Goal: Task Accomplishment & Management: Use online tool/utility

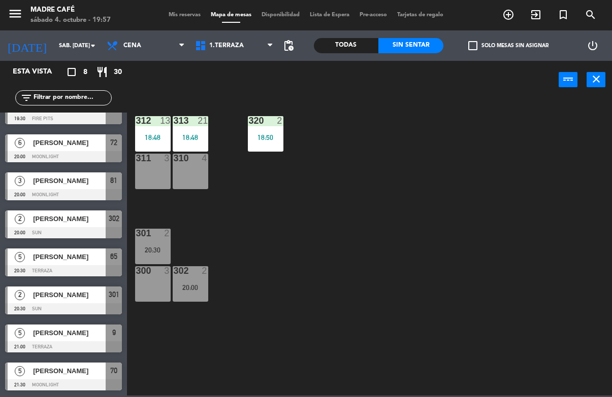
scroll to position [21, 0]
click at [65, 215] on span "[PERSON_NAME]" at bounding box center [69, 219] width 73 height 11
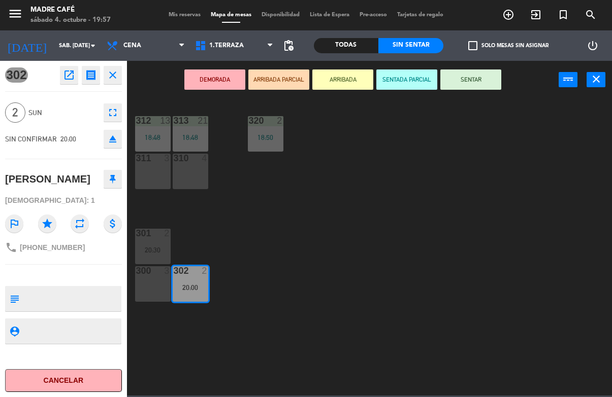
click at [470, 76] on button "SENTAR" at bounding box center [470, 80] width 61 height 20
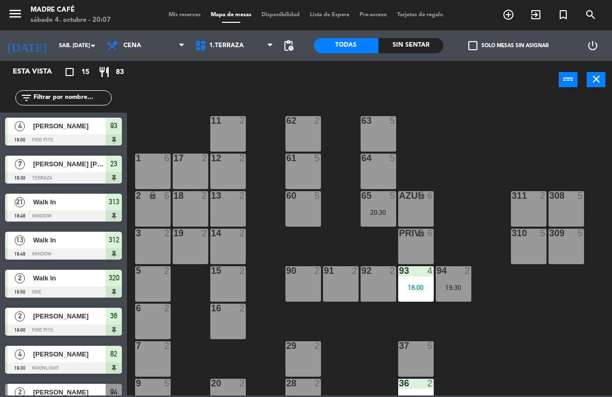
click at [531, 22] on span "exit_to_app" at bounding box center [535, 14] width 27 height 17
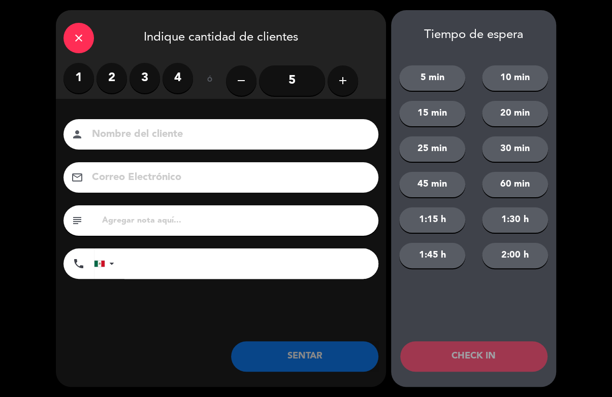
click at [530, 14] on div "Tiempo de espera 5 min 10 min 15 min 20 min 25 min 30 min 45 min 60 min 1:15 h …" at bounding box center [473, 198] width 165 height 377
click at [351, 75] on button "add" at bounding box center [342, 80] width 30 height 30
click at [351, 76] on button "add" at bounding box center [342, 80] width 30 height 30
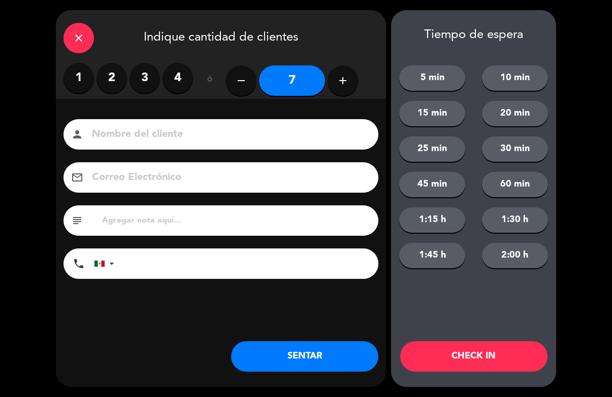
click at [347, 81] on icon "add" at bounding box center [343, 81] width 12 height 12
click at [341, 83] on icon "add" at bounding box center [343, 81] width 12 height 12
click at [346, 86] on icon "add" at bounding box center [343, 81] width 12 height 12
click at [347, 84] on icon "add" at bounding box center [343, 81] width 12 height 12
click at [345, 86] on icon "add" at bounding box center [343, 81] width 12 height 12
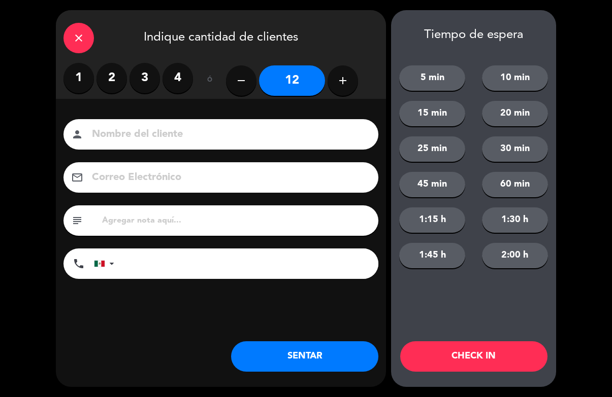
click at [349, 81] on button "add" at bounding box center [342, 80] width 30 height 30
click at [352, 81] on button "add" at bounding box center [342, 80] width 30 height 30
click at [346, 84] on icon "add" at bounding box center [343, 81] width 12 height 12
click at [354, 82] on button "add" at bounding box center [342, 80] width 30 height 30
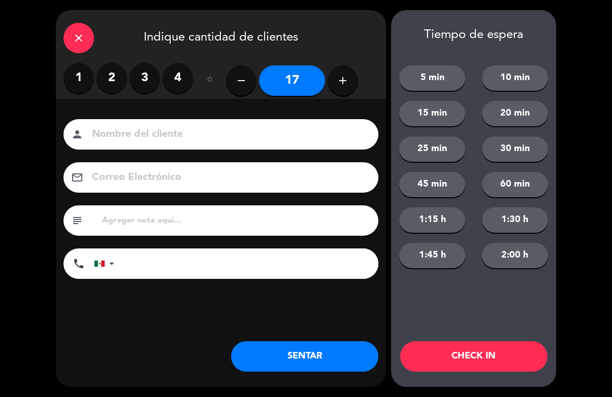
click at [352, 82] on button "add" at bounding box center [342, 80] width 30 height 30
click at [350, 83] on button "add" at bounding box center [342, 80] width 30 height 30
click at [348, 80] on icon "add" at bounding box center [343, 81] width 12 height 12
click at [346, 88] on button "add" at bounding box center [342, 80] width 30 height 30
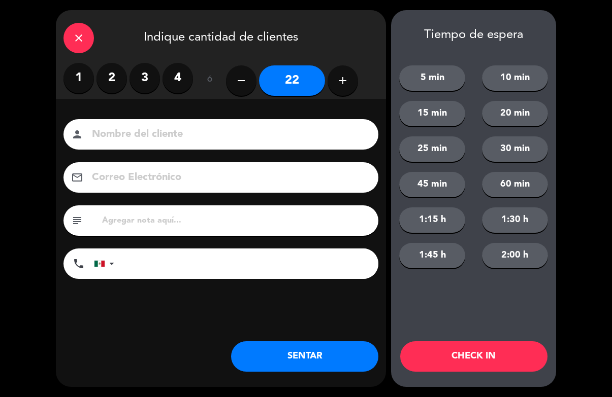
click at [349, 83] on button "add" at bounding box center [342, 80] width 30 height 30
type input "23"
click at [347, 89] on button "add" at bounding box center [342, 80] width 30 height 30
click at [346, 82] on icon "add" at bounding box center [343, 81] width 12 height 12
click at [351, 83] on button "add" at bounding box center [342, 80] width 30 height 30
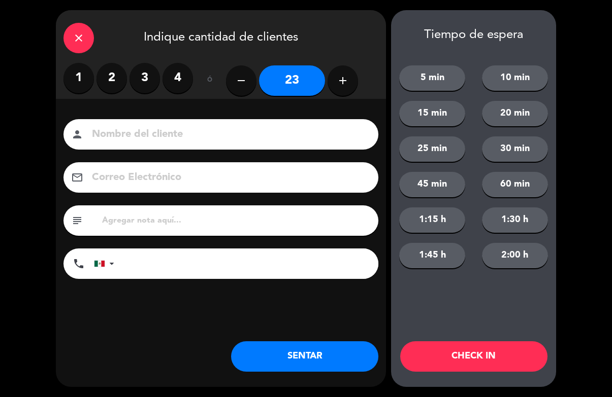
click at [469, 361] on button "CHECK IN" at bounding box center [473, 357] width 147 height 30
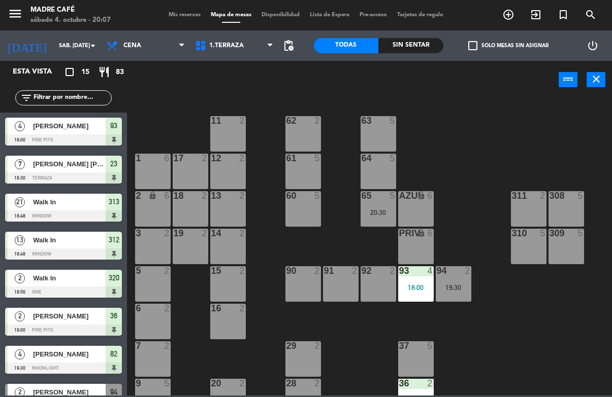
click at [424, 39] on div "Sin sentar" at bounding box center [410, 45] width 65 height 15
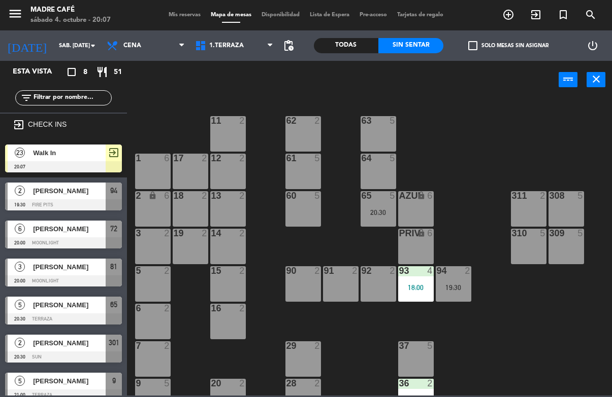
scroll to position [12, 0]
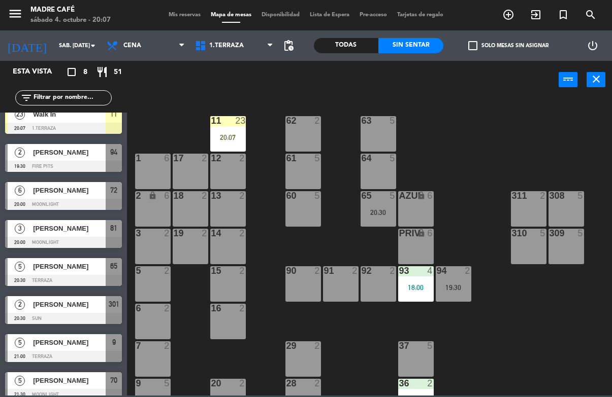
click at [236, 142] on div "11 23 20:07" at bounding box center [228, 134] width 36 height 36
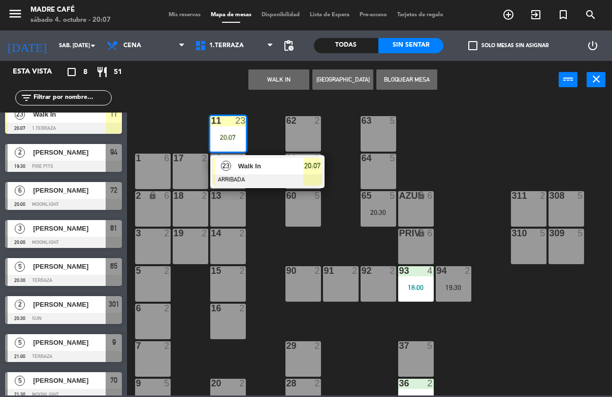
click at [312, 175] on div at bounding box center [267, 180] width 109 height 11
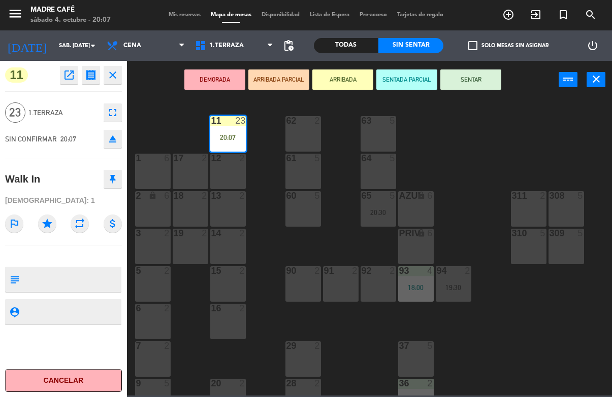
click at [466, 84] on button "SENTAR" at bounding box center [470, 80] width 61 height 20
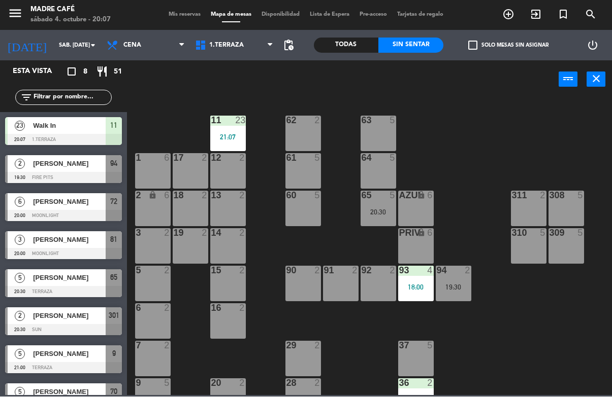
click at [20, 172] on div "2" at bounding box center [20, 164] width 24 height 17
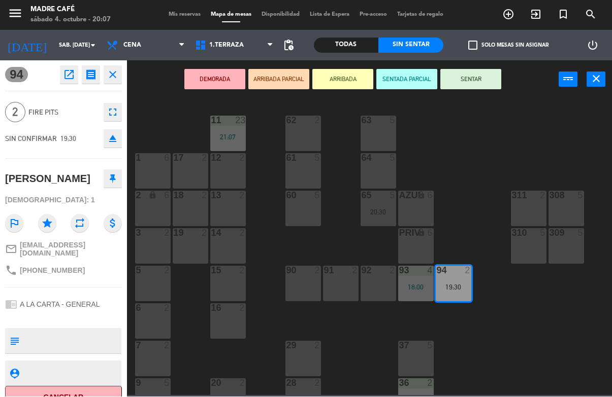
click at [478, 81] on button "SENTAR" at bounding box center [470, 80] width 61 height 20
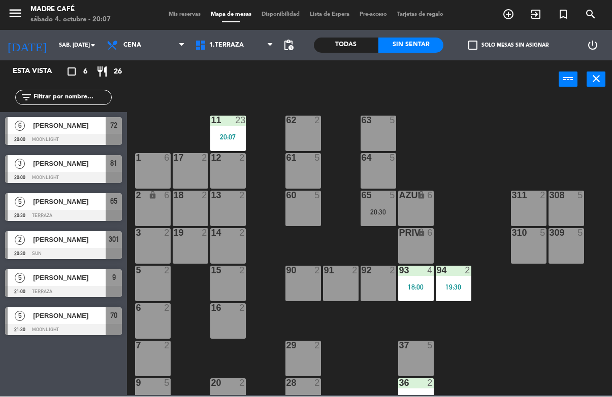
scroll to position [0, 0]
